Goal: Task Accomplishment & Management: Use online tool/utility

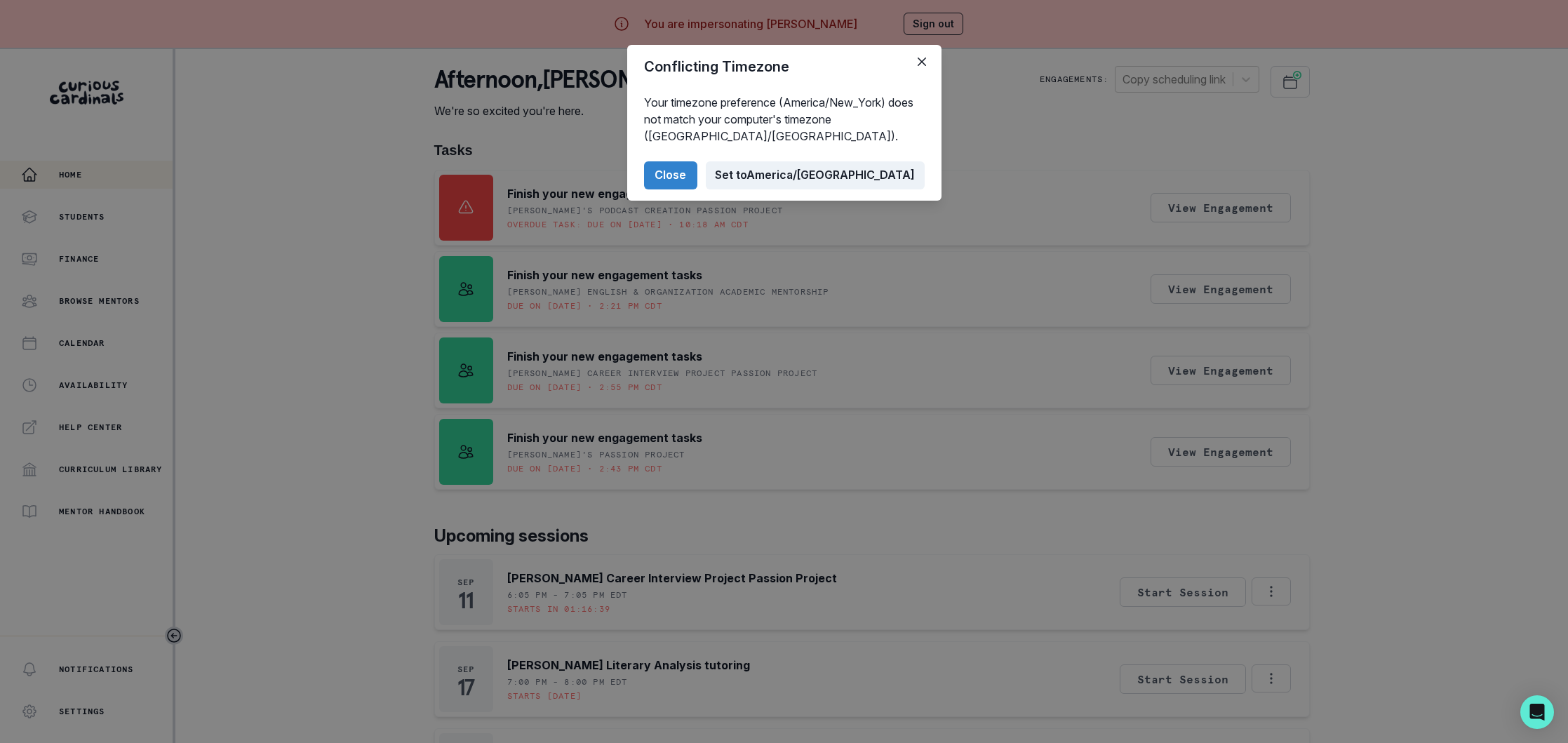
click at [855, 180] on button "Set to [GEOGRAPHIC_DATA]/[GEOGRAPHIC_DATA]" at bounding box center [815, 175] width 219 height 28
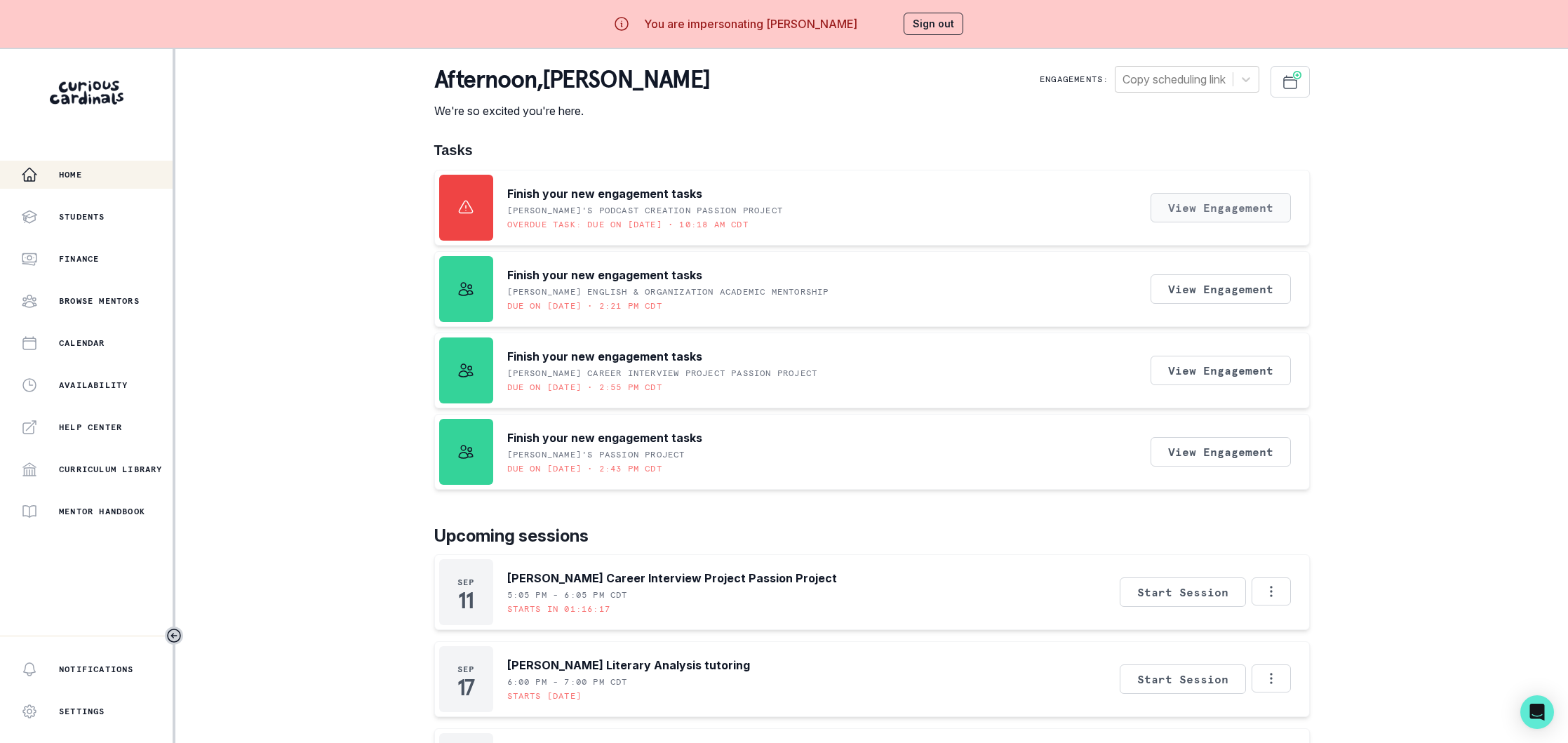
click at [1215, 206] on button "View Engagement" at bounding box center [1220, 208] width 140 height 30
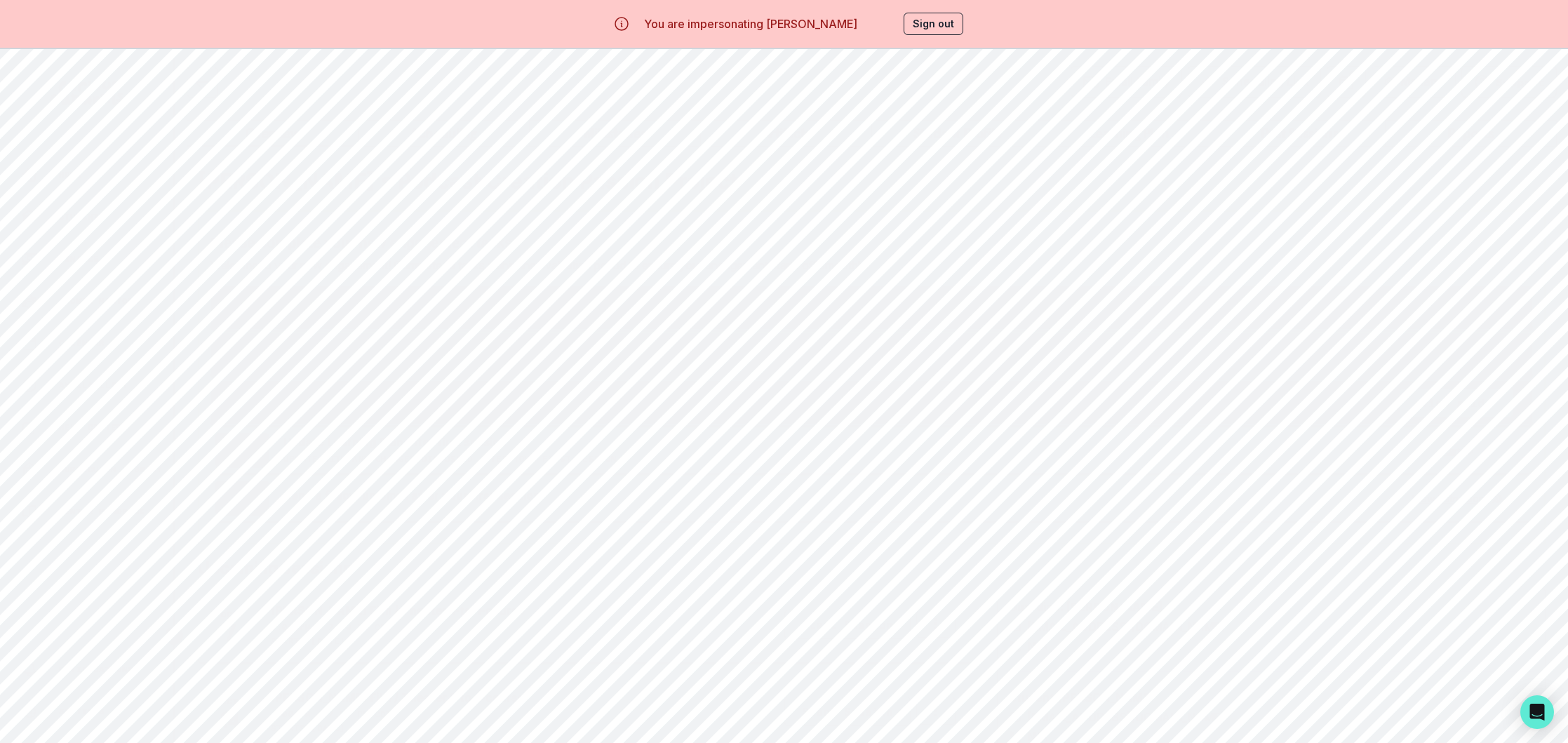
click at [939, 30] on button "Sign out" at bounding box center [933, 24] width 60 height 23
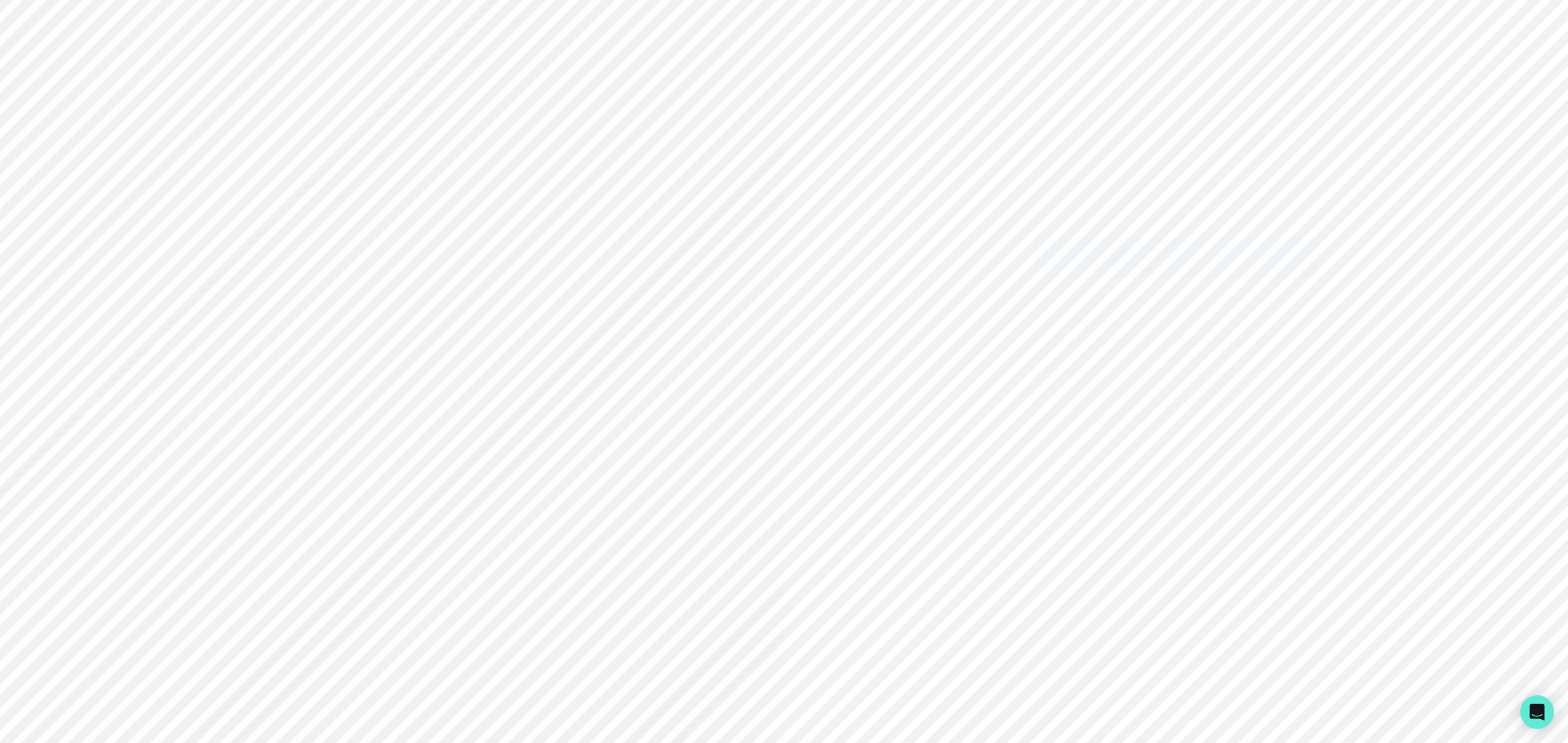
click at [1127, 259] on icon "Sign in with Google (GSuite)" at bounding box center [1122, 257] width 14 height 14
